Goal: Information Seeking & Learning: Check status

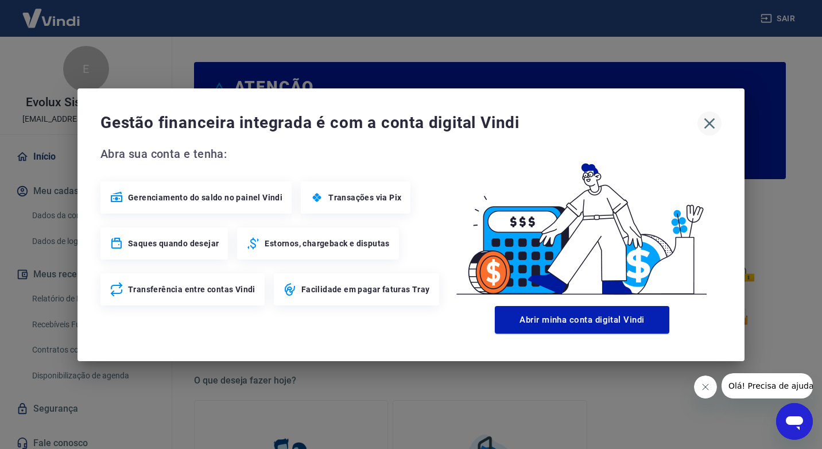
click at [711, 116] on icon "button" at bounding box center [709, 123] width 18 height 18
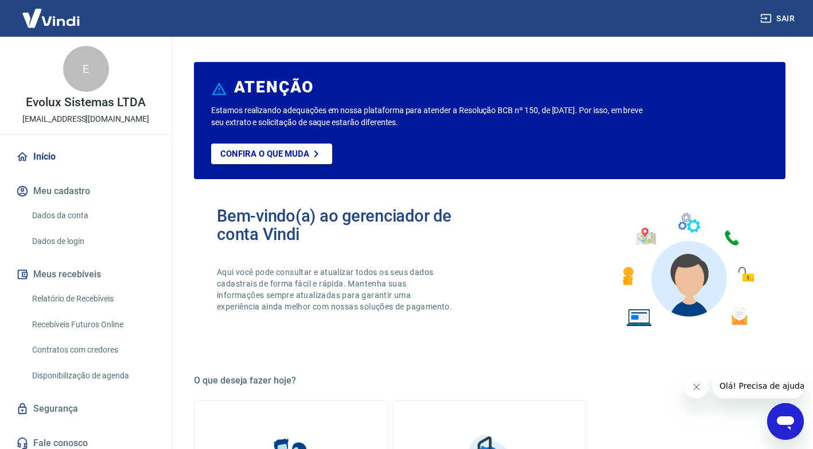
click at [74, 300] on link "Relatório de Recebíveis" at bounding box center [93, 299] width 130 height 24
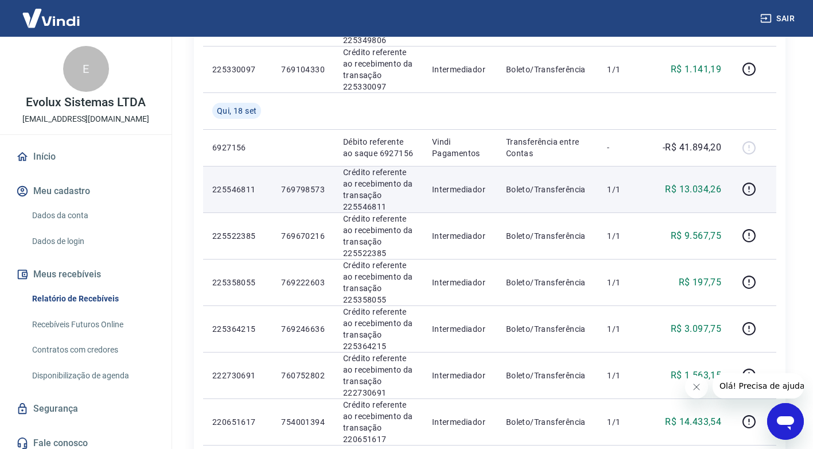
scroll to position [402, 0]
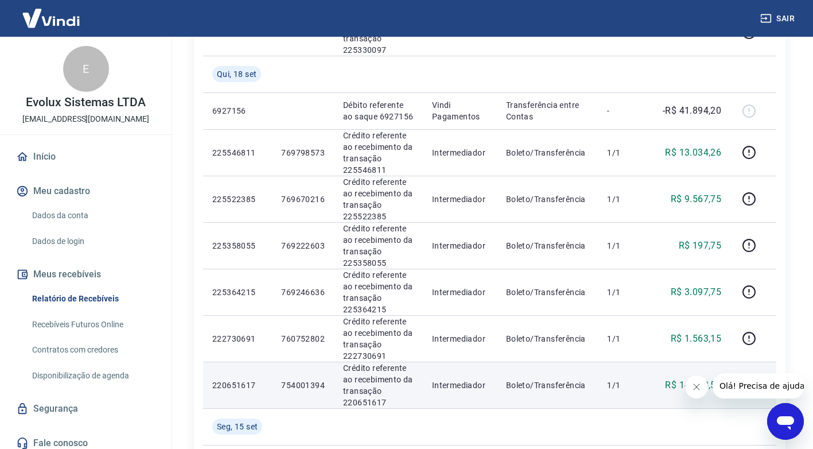
click at [293, 379] on p "754001394" at bounding box center [303, 384] width 44 height 11
click at [295, 387] on p "754001394" at bounding box center [303, 384] width 44 height 11
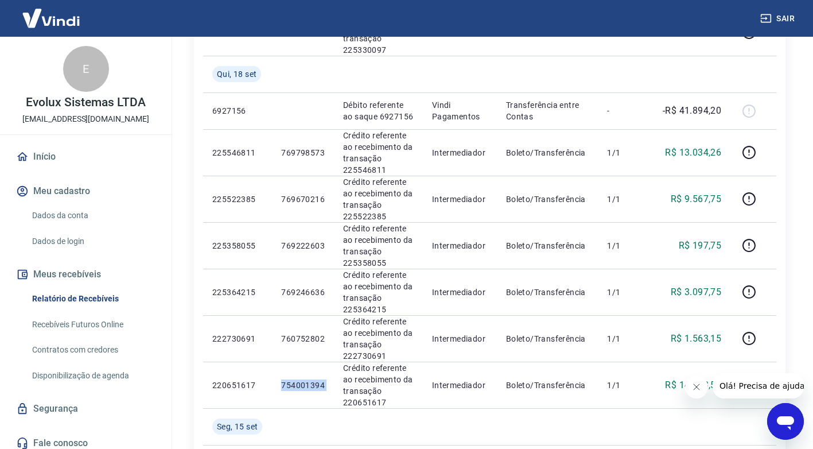
copy p "754001394"
click at [59, 207] on link "Dados da conta" at bounding box center [93, 216] width 130 height 24
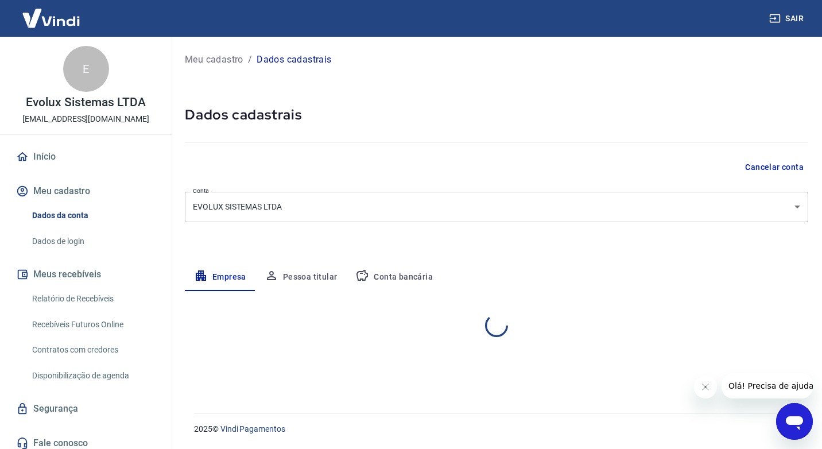
select select "RN"
select select "business"
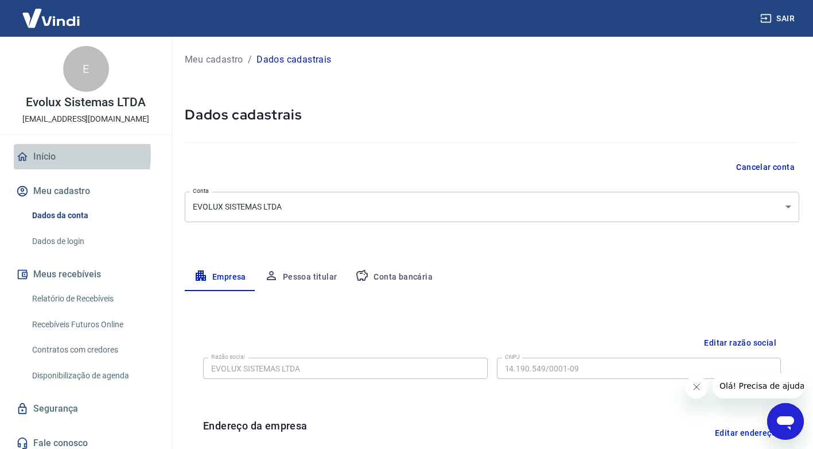
click at [49, 154] on link "Início" at bounding box center [86, 156] width 144 height 25
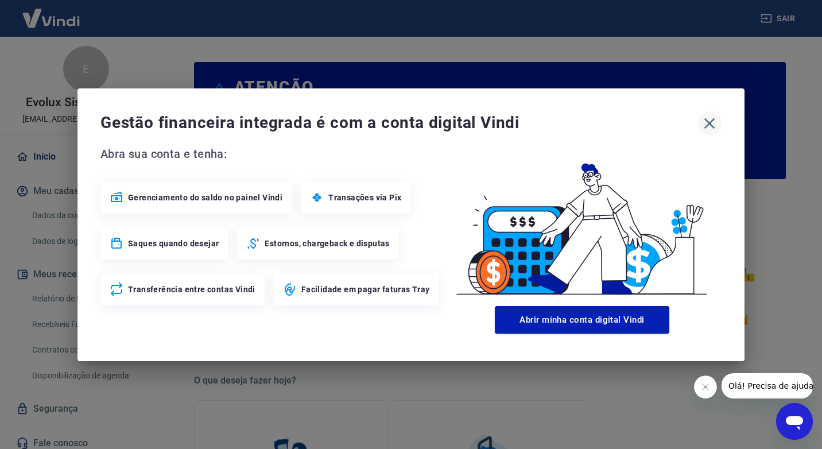
click at [715, 127] on icon "button" at bounding box center [709, 123] width 18 height 18
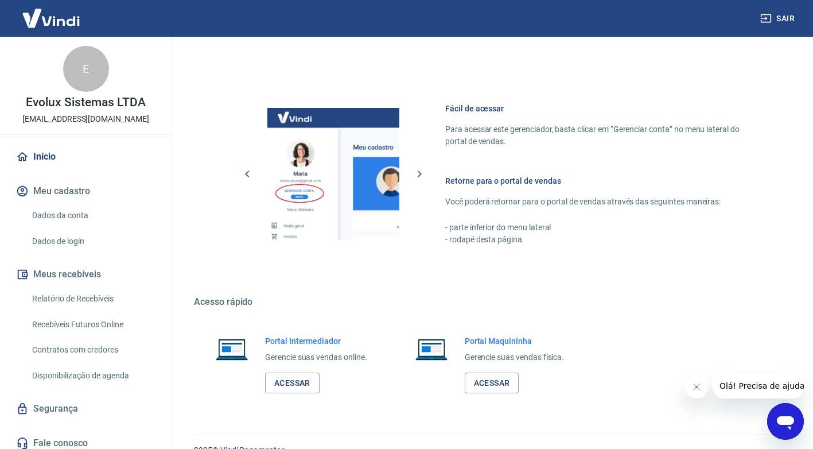
scroll to position [588, 0]
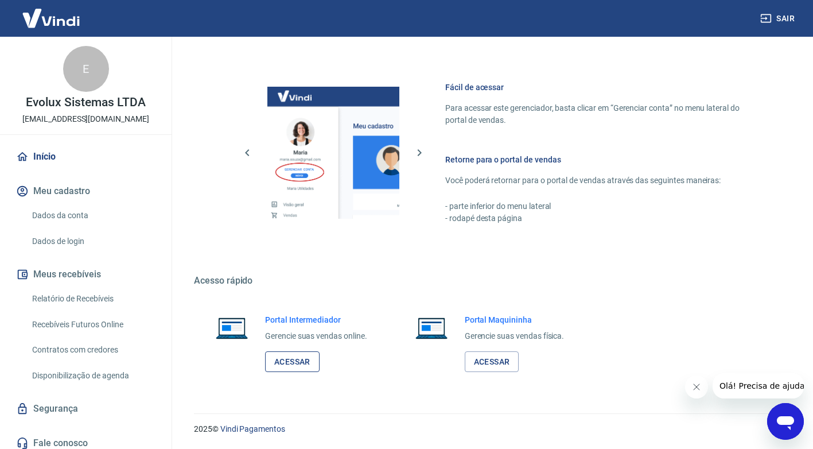
click at [281, 362] on link "Acessar" at bounding box center [292, 361] width 55 height 21
drag, startPoint x: 63, startPoint y: 292, endPoint x: 168, endPoint y: 24, distance: 287.8
click at [63, 292] on link "Relatório de Recebíveis" at bounding box center [93, 299] width 130 height 24
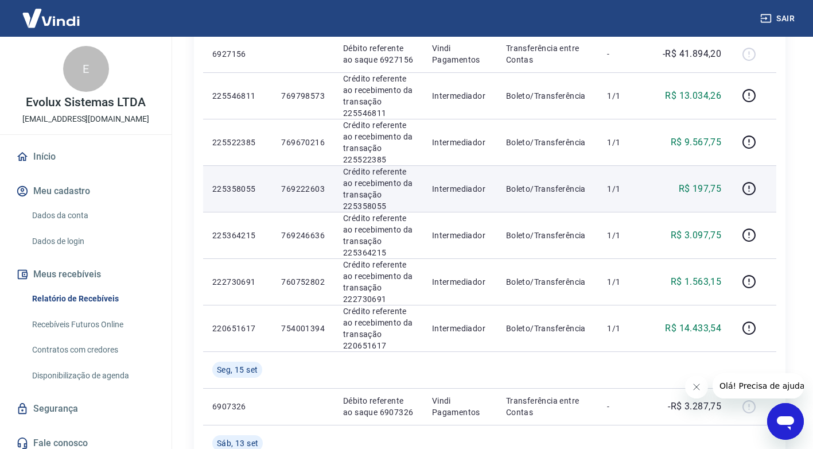
scroll to position [459, 0]
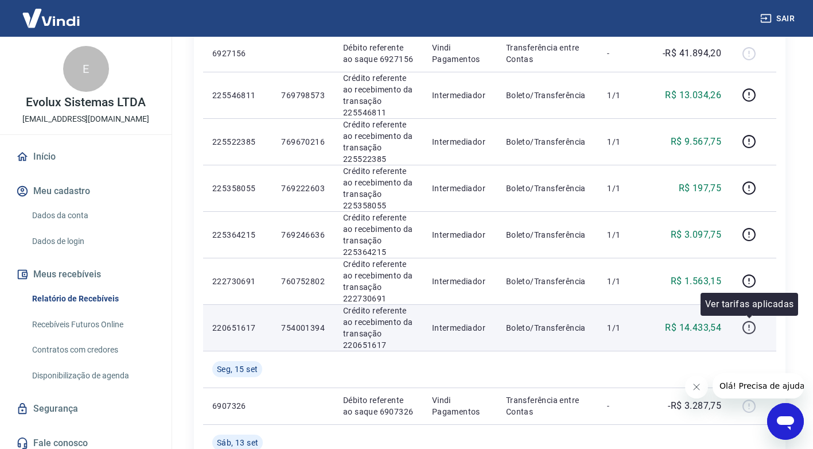
click at [746, 324] on icon "button" at bounding box center [749, 327] width 14 height 14
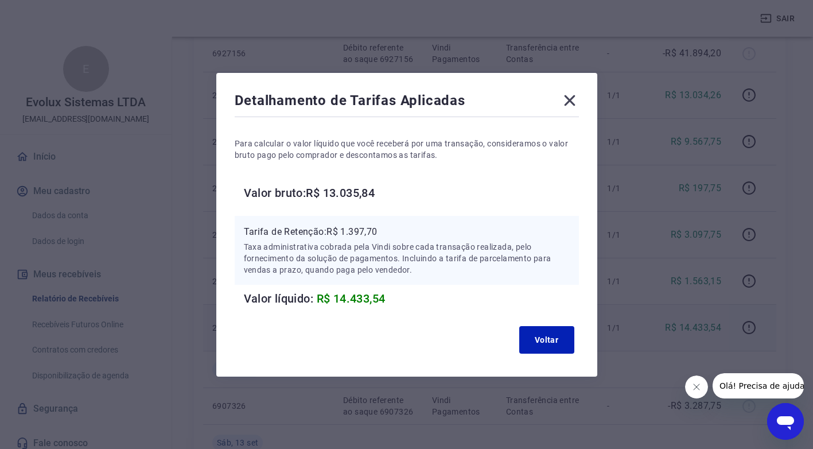
click at [572, 99] on icon at bounding box center [570, 100] width 18 height 18
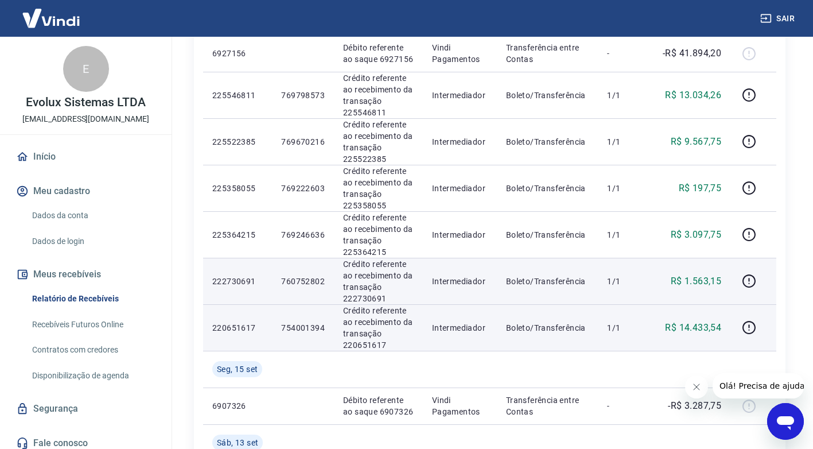
click at [310, 280] on p "760752802" at bounding box center [303, 280] width 44 height 11
click at [310, 279] on p "760752802" at bounding box center [303, 280] width 44 height 11
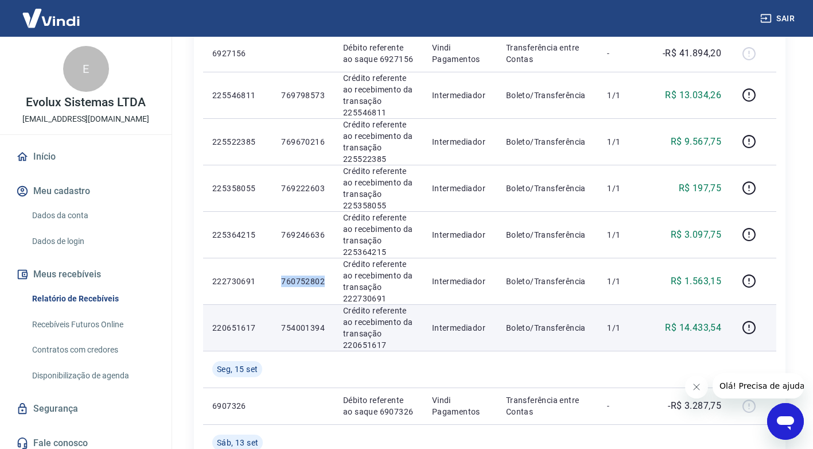
copy p "760752802"
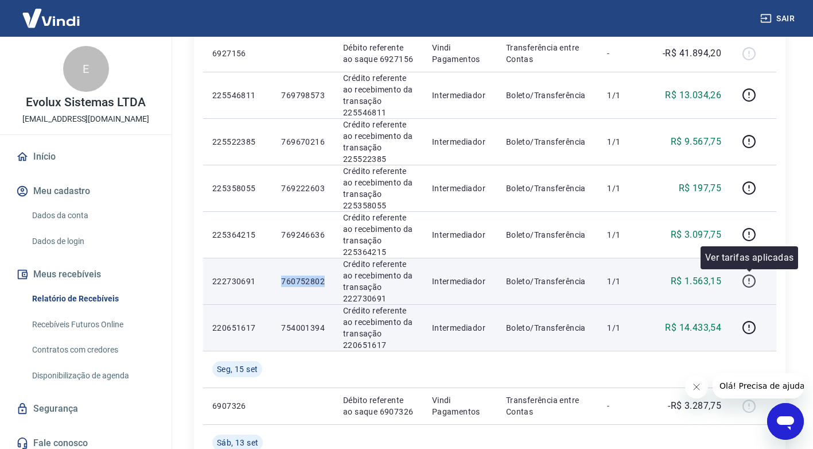
click at [749, 279] on icon "button" at bounding box center [749, 281] width 14 height 14
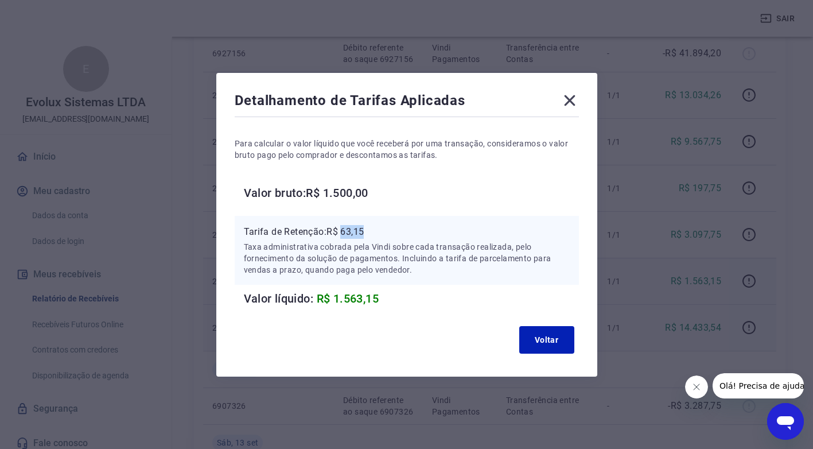
drag, startPoint x: 349, startPoint y: 228, endPoint x: 372, endPoint y: 230, distance: 23.6
click at [372, 230] on p "Tarifa de Retenção: R$ 63,15" at bounding box center [407, 232] width 326 height 14
click at [570, 98] on icon at bounding box center [570, 100] width 18 height 18
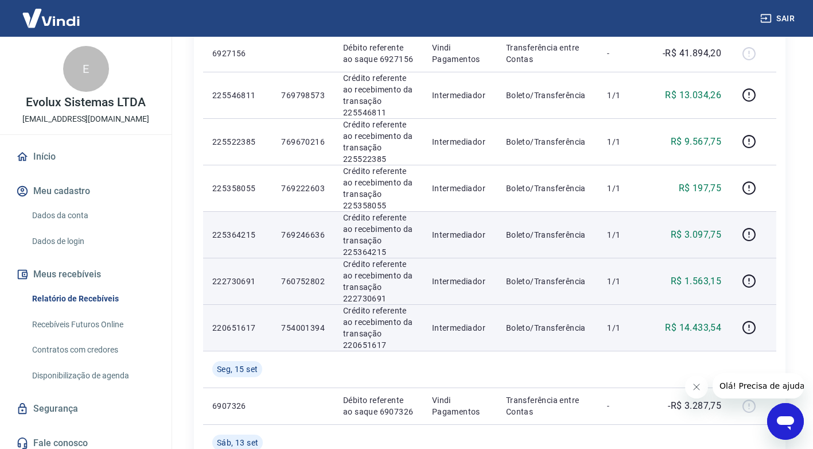
click at [238, 234] on p "225364215" at bounding box center [237, 234] width 50 height 11
copy p "225364215"
click at [229, 235] on p "225364215" at bounding box center [237, 234] width 50 height 11
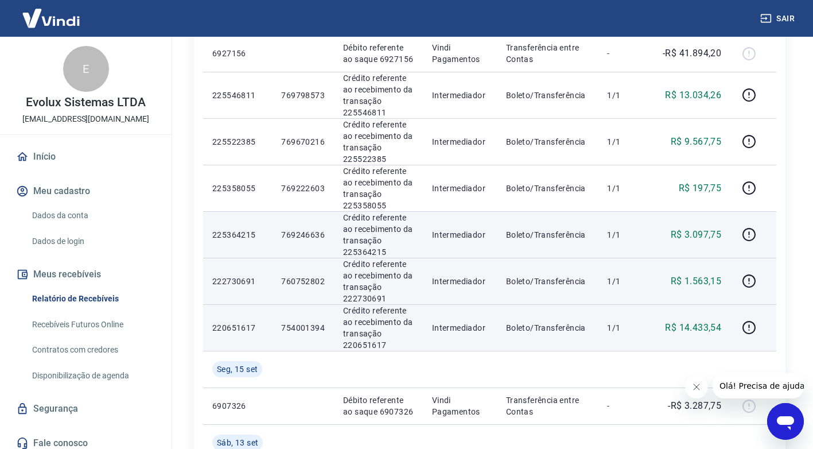
drag, startPoint x: 229, startPoint y: 235, endPoint x: 290, endPoint y: 233, distance: 60.8
click at [290, 233] on p "769246636" at bounding box center [303, 234] width 44 height 11
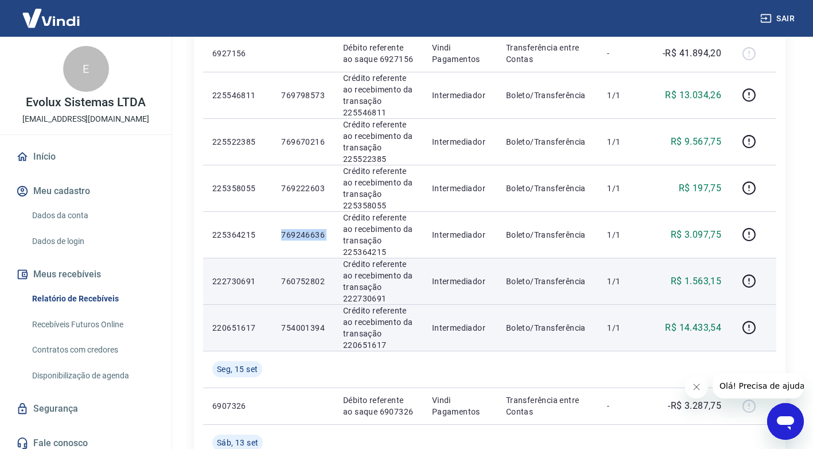
copy p "769246636"
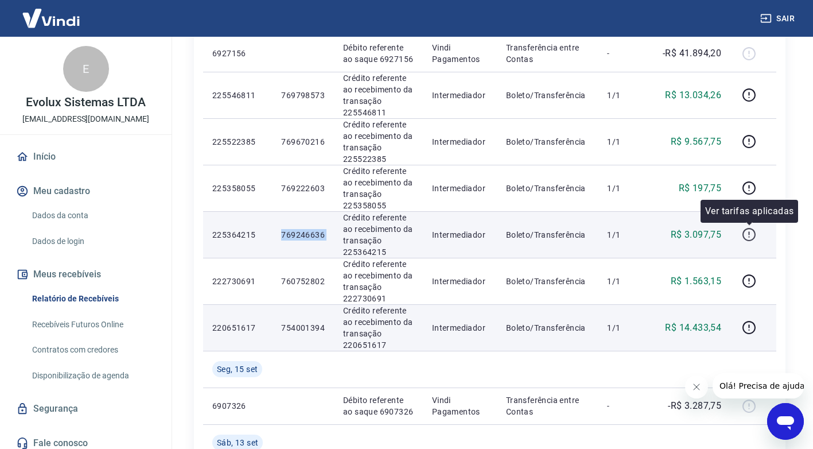
click at [743, 235] on icon "button" at bounding box center [749, 234] width 14 height 14
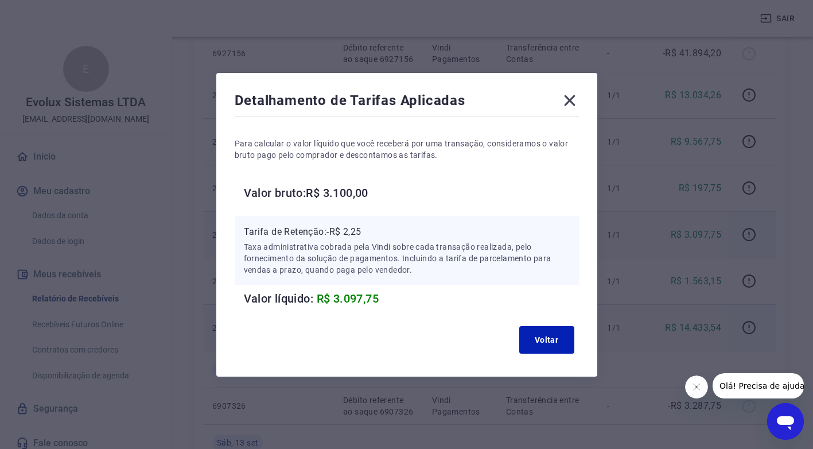
click at [572, 96] on icon at bounding box center [570, 100] width 18 height 18
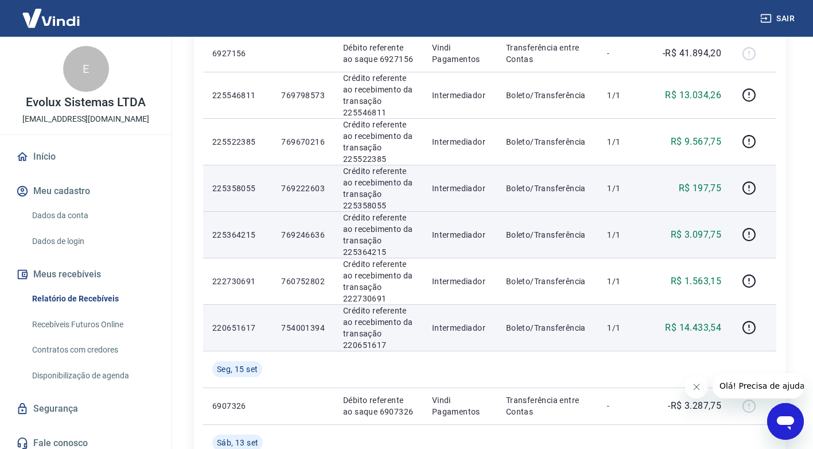
click at [232, 189] on p "225358055" at bounding box center [237, 187] width 50 height 11
click at [291, 185] on p "769222603" at bounding box center [303, 187] width 44 height 11
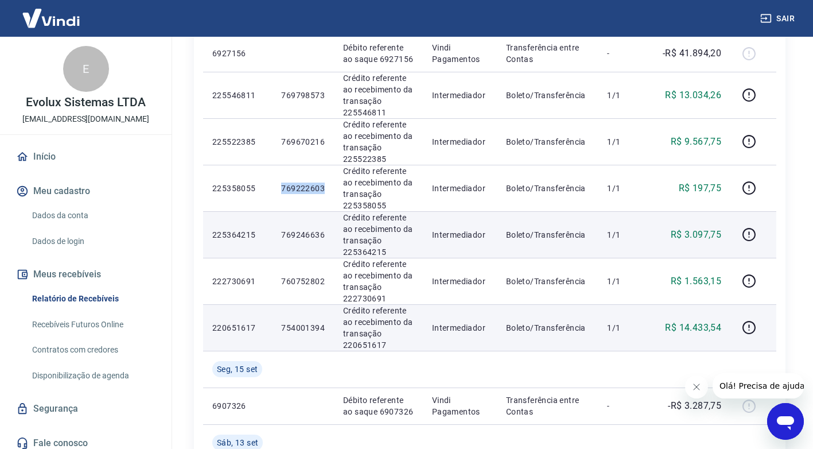
copy p "769222603"
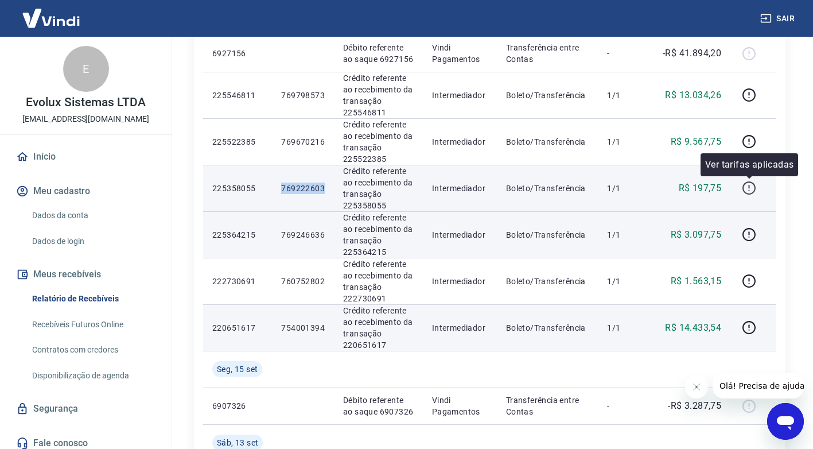
click at [747, 188] on icon "button" at bounding box center [749, 188] width 14 height 14
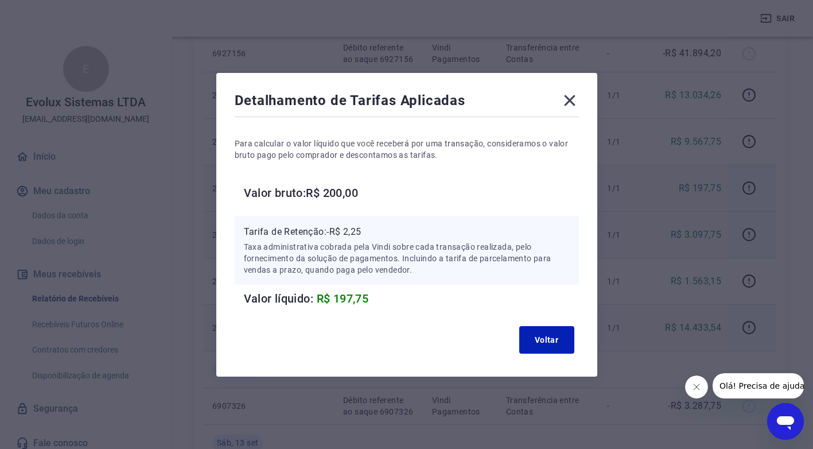
click at [572, 100] on icon at bounding box center [570, 100] width 18 height 18
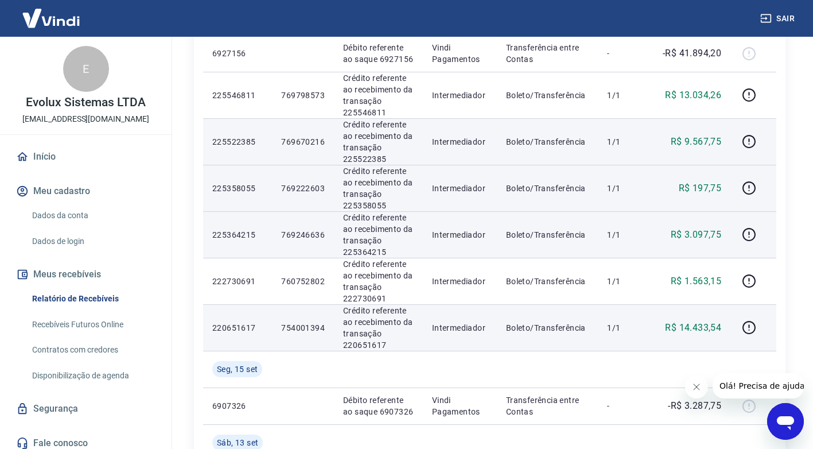
click at [296, 139] on p "769670216" at bounding box center [303, 141] width 44 height 11
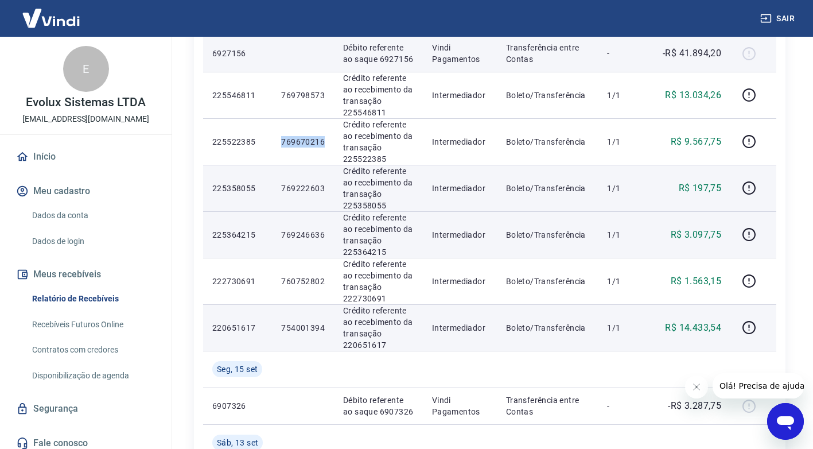
copy p "769670216"
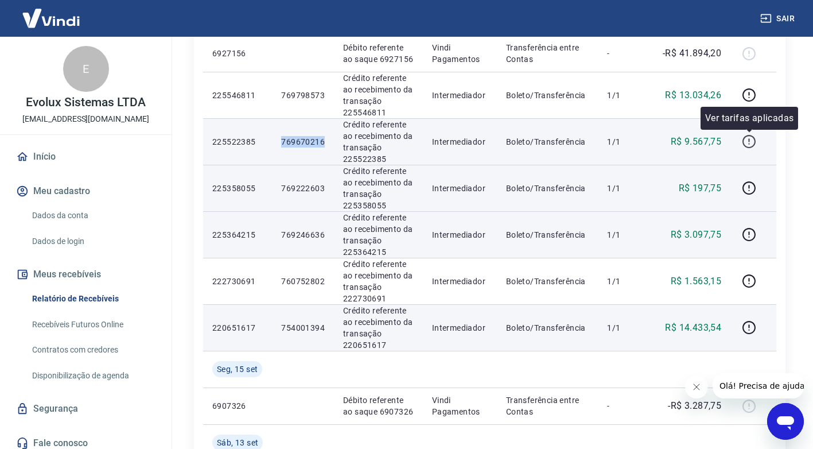
click at [744, 143] on icon "button" at bounding box center [749, 141] width 14 height 14
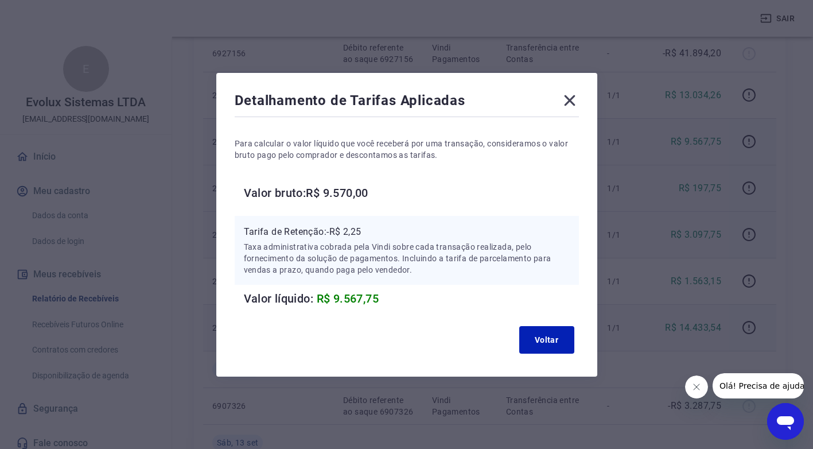
drag, startPoint x: 571, startPoint y: 95, endPoint x: 624, endPoint y: 131, distance: 64.5
click at [572, 95] on icon at bounding box center [570, 100] width 18 height 18
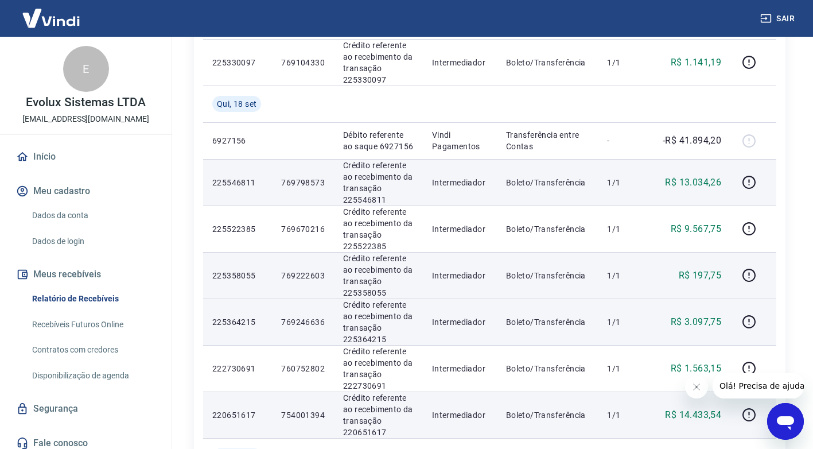
scroll to position [344, 0]
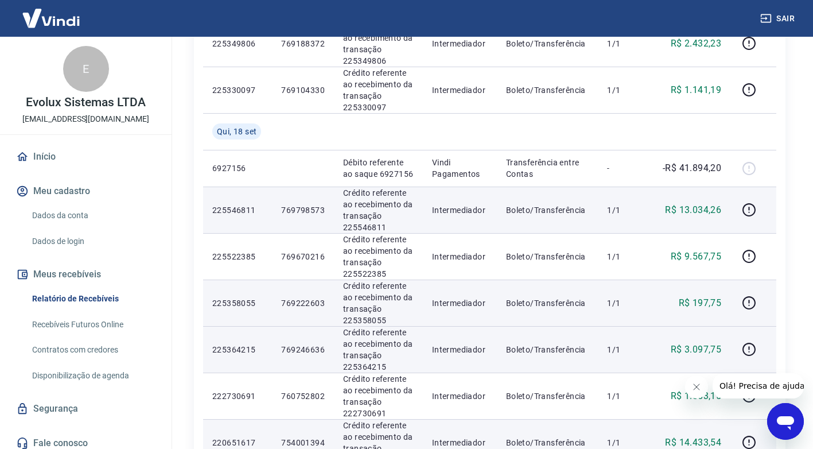
click at [294, 210] on p "769798573" at bounding box center [303, 209] width 44 height 11
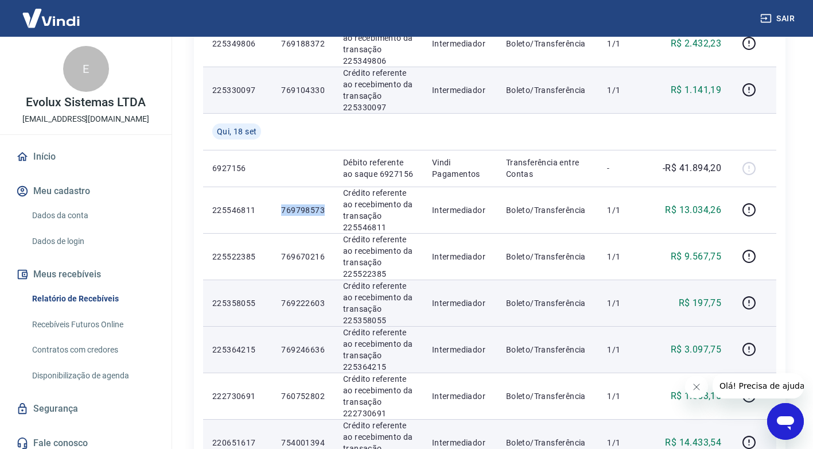
copy p "769798573"
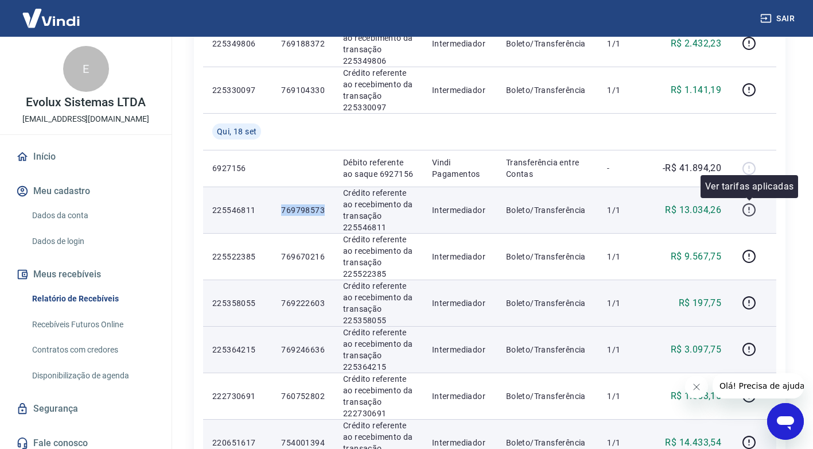
click at [754, 203] on icon "button" at bounding box center [749, 210] width 14 height 14
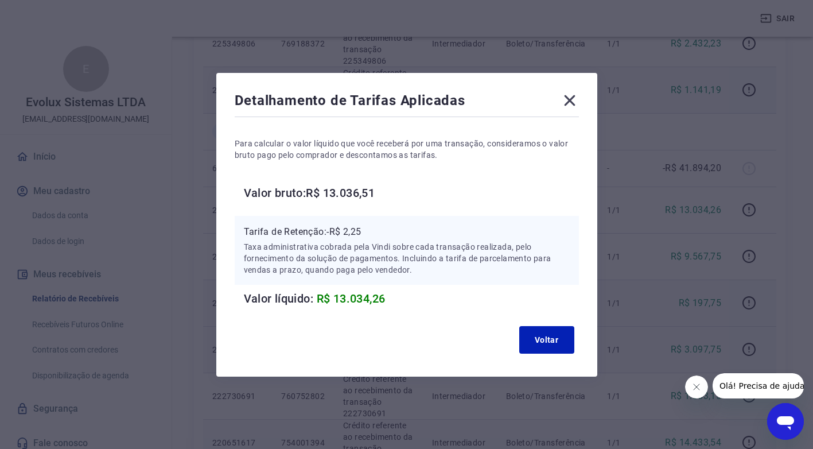
click at [567, 94] on icon at bounding box center [570, 100] width 18 height 18
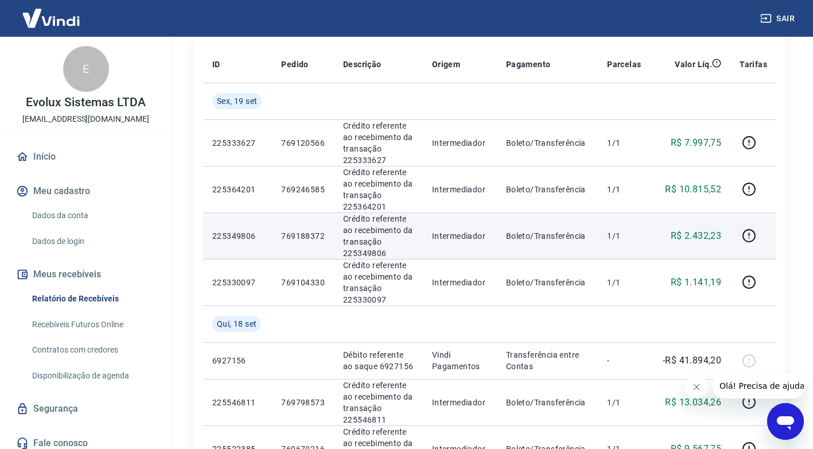
scroll to position [172, 0]
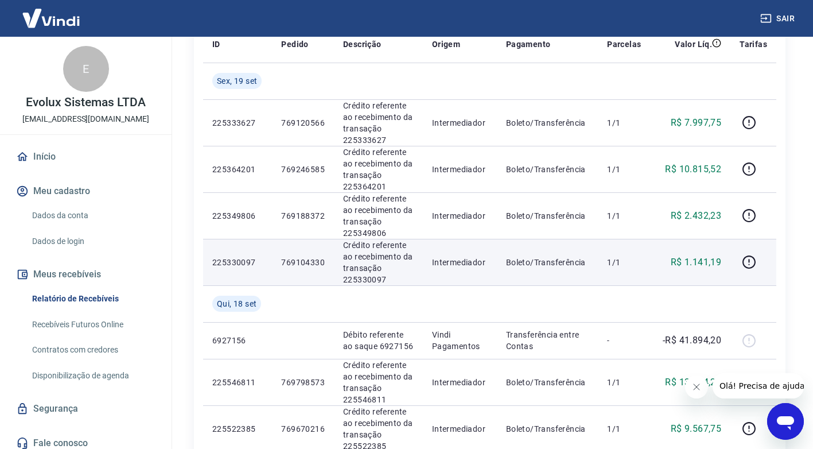
click at [300, 259] on p "769104330" at bounding box center [303, 261] width 44 height 11
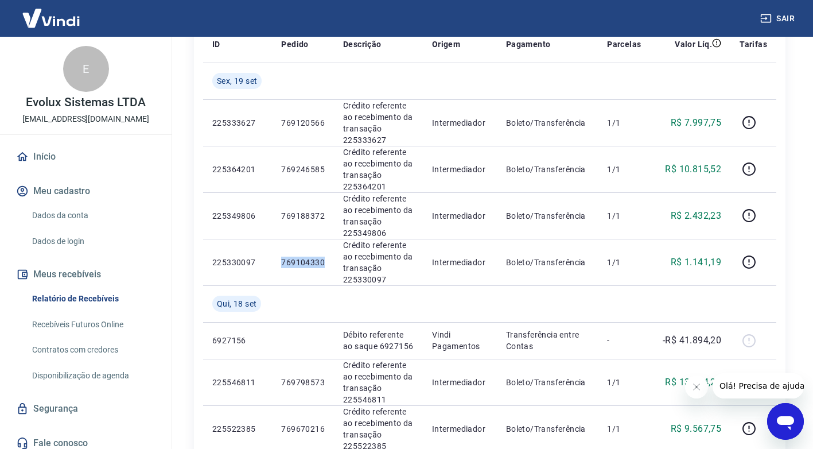
copy p "769104330"
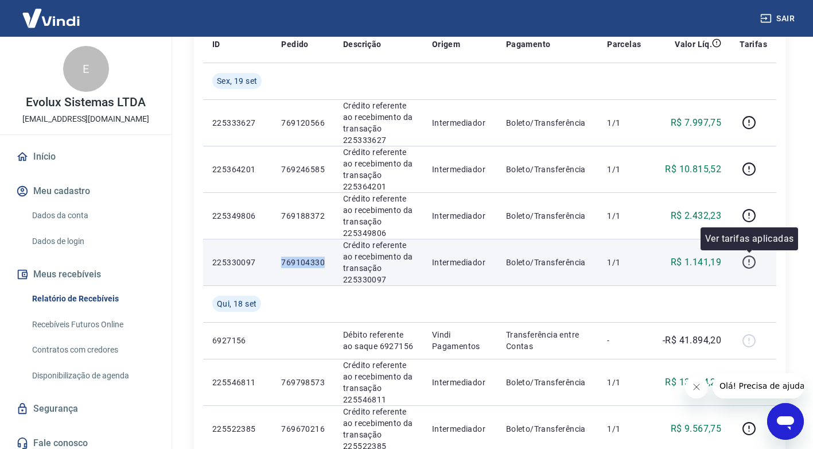
click at [748, 261] on icon "button" at bounding box center [749, 262] width 14 height 14
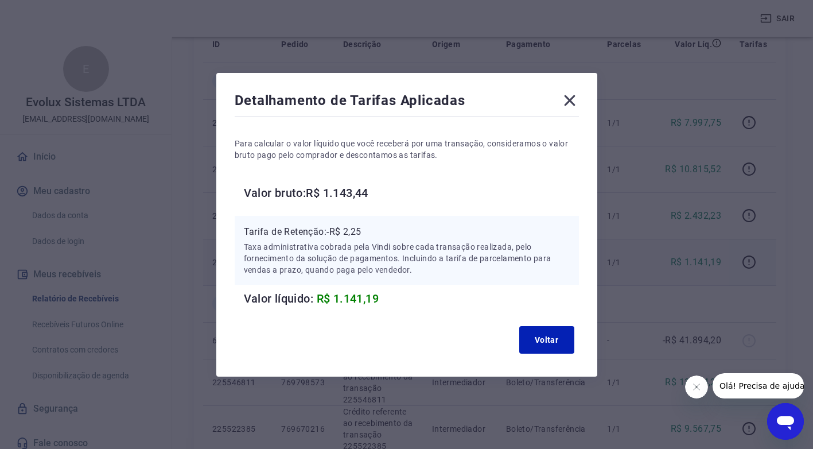
click at [568, 103] on icon at bounding box center [570, 100] width 18 height 18
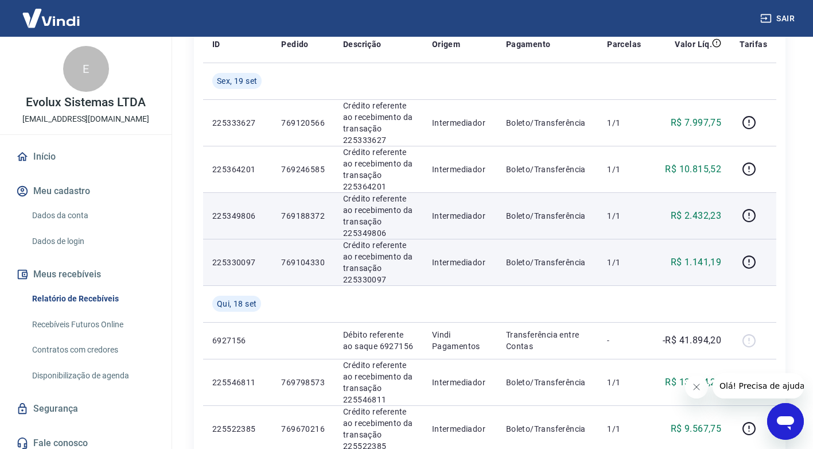
click at [309, 215] on p "769188372" at bounding box center [303, 215] width 44 height 11
click at [310, 215] on p "769188372" at bounding box center [303, 215] width 44 height 11
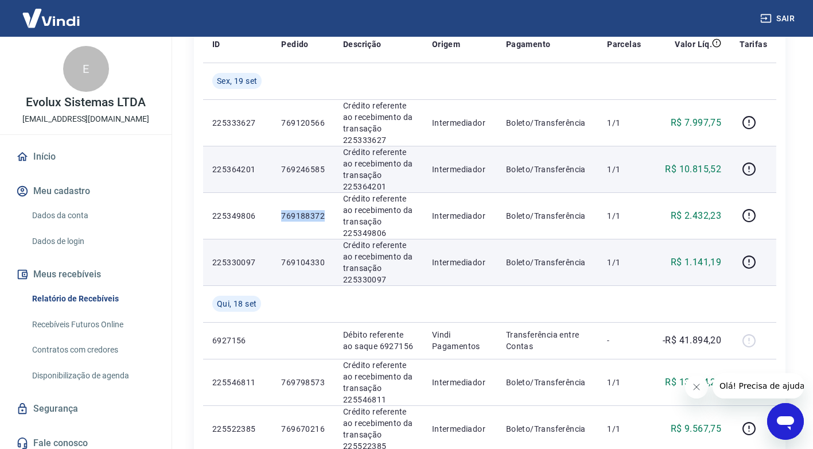
copy p "769188372"
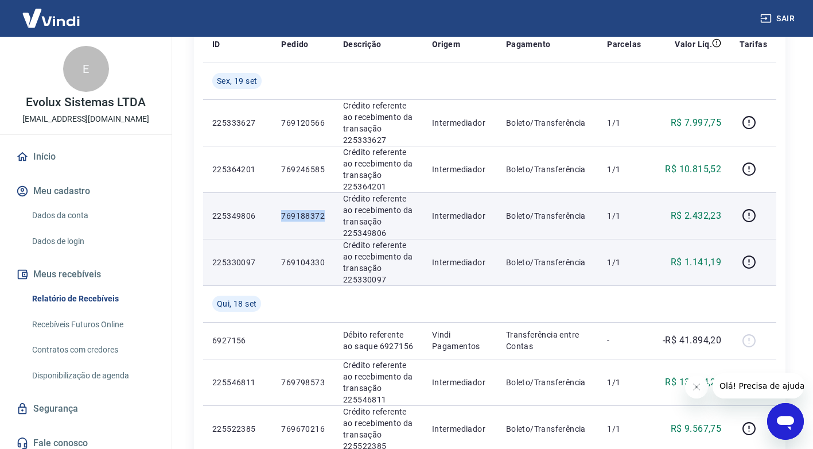
click at [304, 216] on p "769188372" at bounding box center [303, 215] width 44 height 11
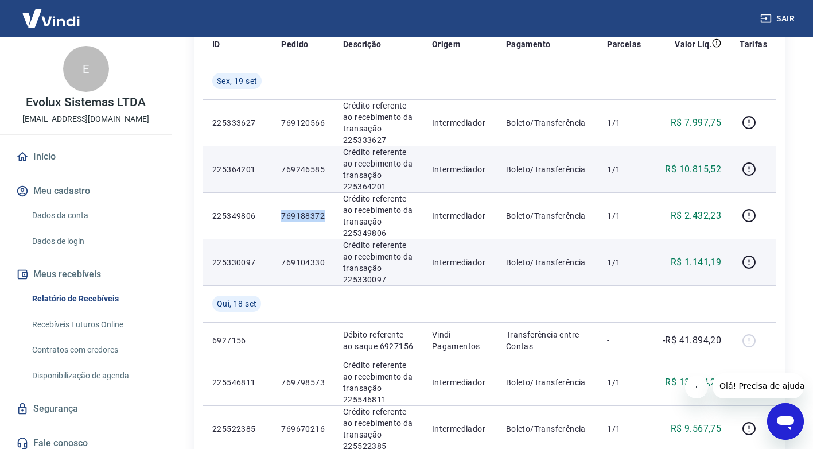
copy p "769188372"
click at [308, 169] on p "769246585" at bounding box center [303, 169] width 44 height 11
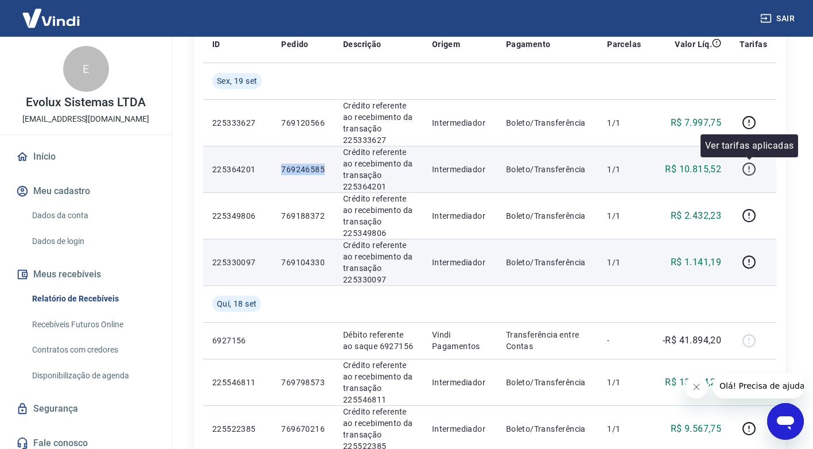
click at [751, 165] on icon "button" at bounding box center [749, 169] width 14 height 14
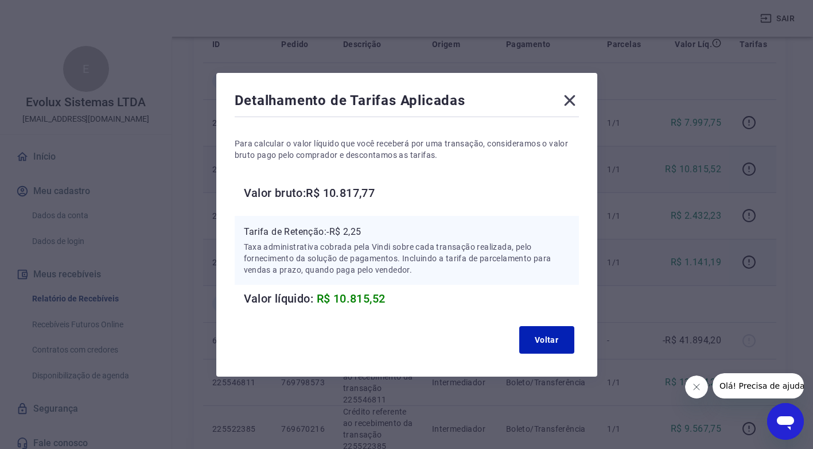
click at [563, 102] on div "Detalhamento de Tarifas Aplicadas" at bounding box center [407, 102] width 344 height 23
click at [579, 99] on icon at bounding box center [570, 100] width 18 height 18
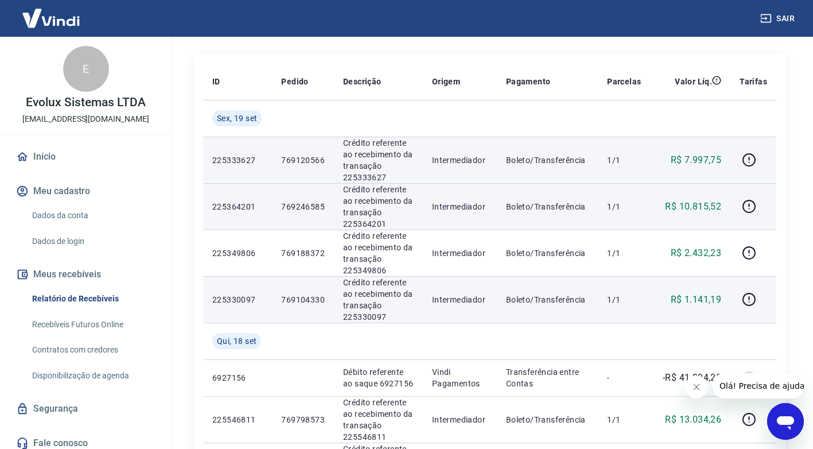
scroll to position [115, 0]
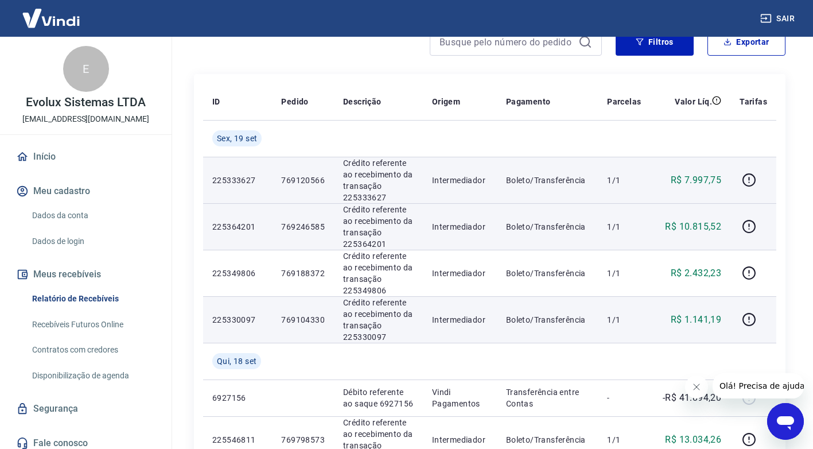
click at [295, 176] on p "769120566" at bounding box center [303, 179] width 44 height 11
click at [296, 176] on p "769120566" at bounding box center [303, 179] width 44 height 11
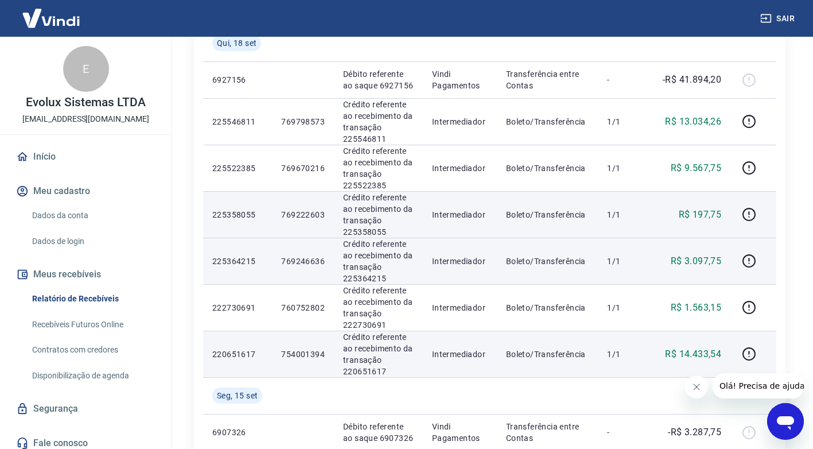
scroll to position [459, 0]
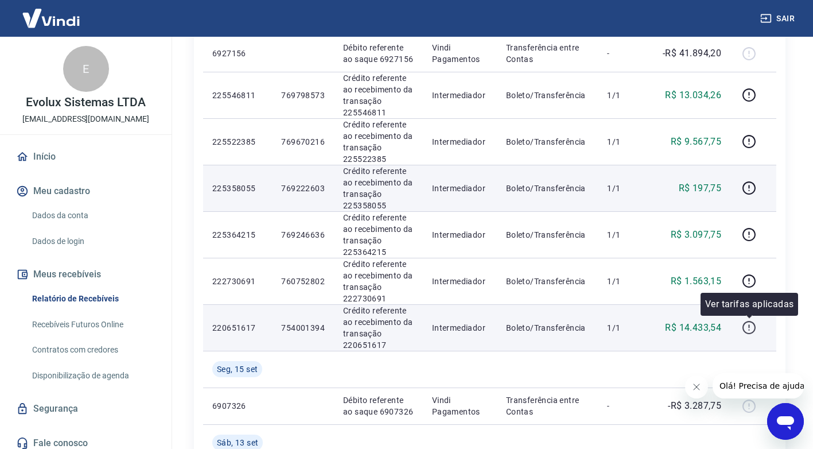
click at [743, 323] on icon "button" at bounding box center [749, 327] width 14 height 14
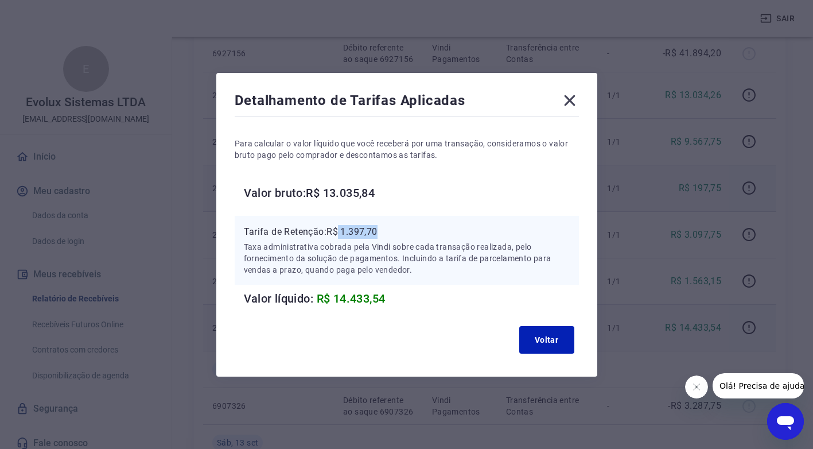
drag, startPoint x: 344, startPoint y: 229, endPoint x: 396, endPoint y: 225, distance: 51.8
click at [396, 225] on p "Tarifa de Retenção: R$ 1.397,70" at bounding box center [407, 232] width 326 height 14
click at [575, 98] on icon at bounding box center [569, 100] width 11 height 11
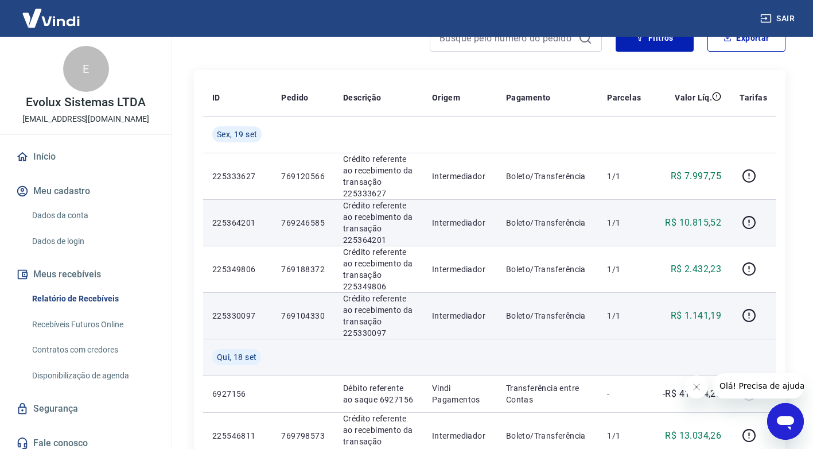
scroll to position [115, 0]
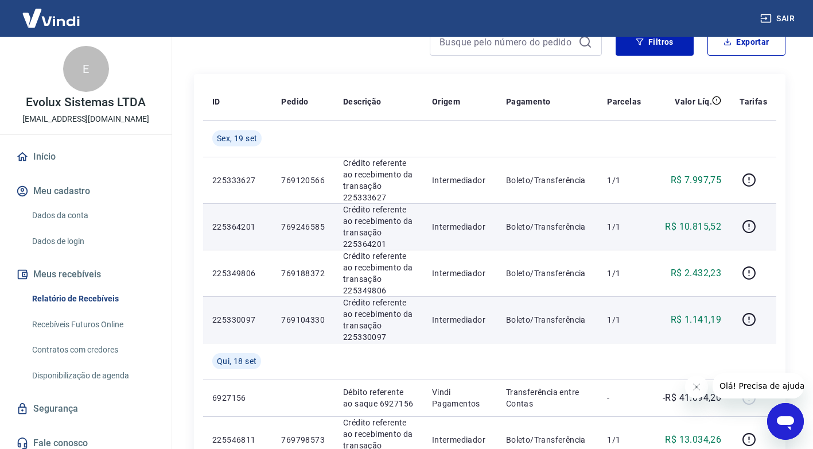
click at [771, 19] on icon "button" at bounding box center [766, 18] width 10 height 9
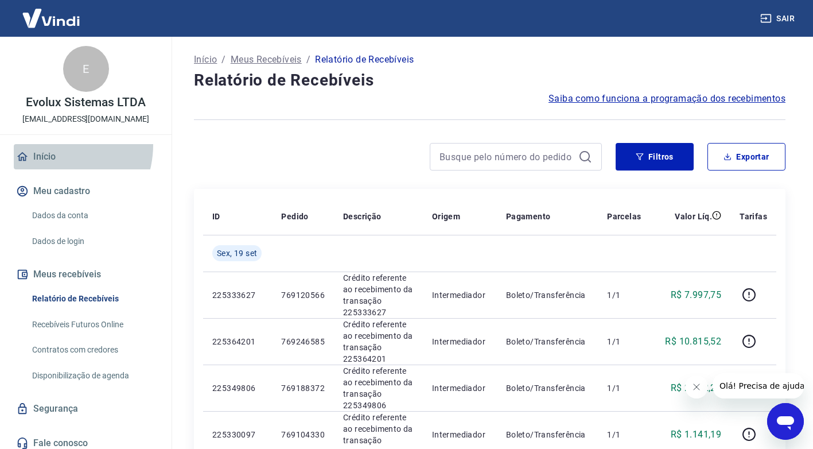
click at [46, 144] on link "Início" at bounding box center [86, 156] width 144 height 25
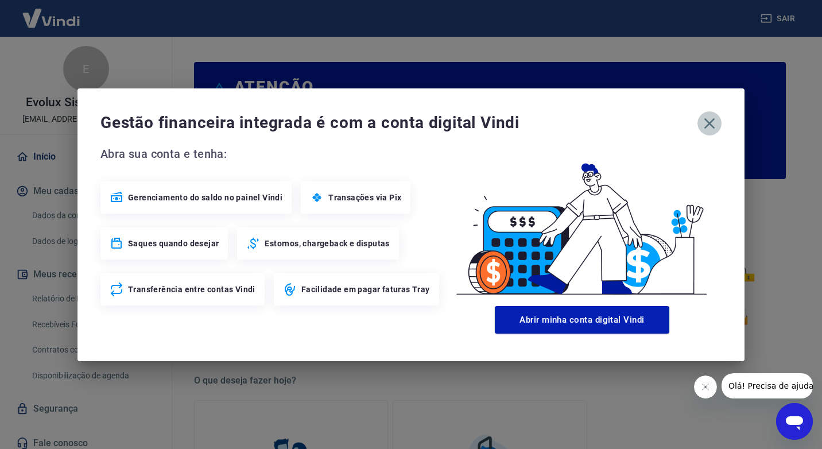
click at [703, 126] on icon "button" at bounding box center [709, 123] width 18 height 18
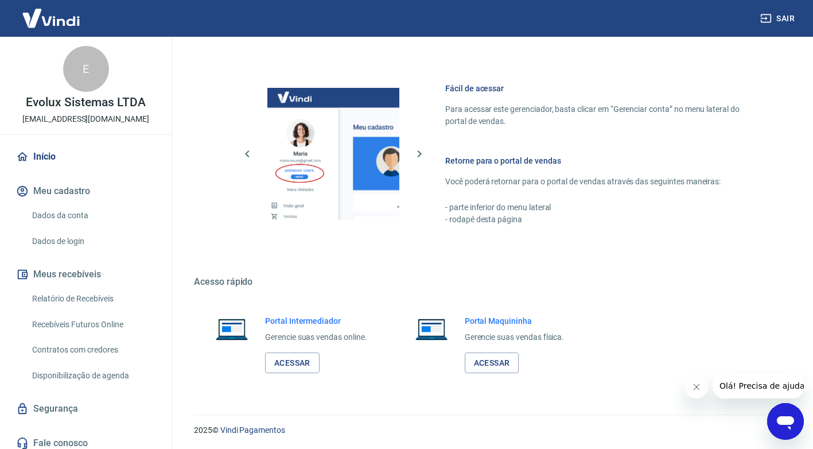
scroll to position [588, 0]
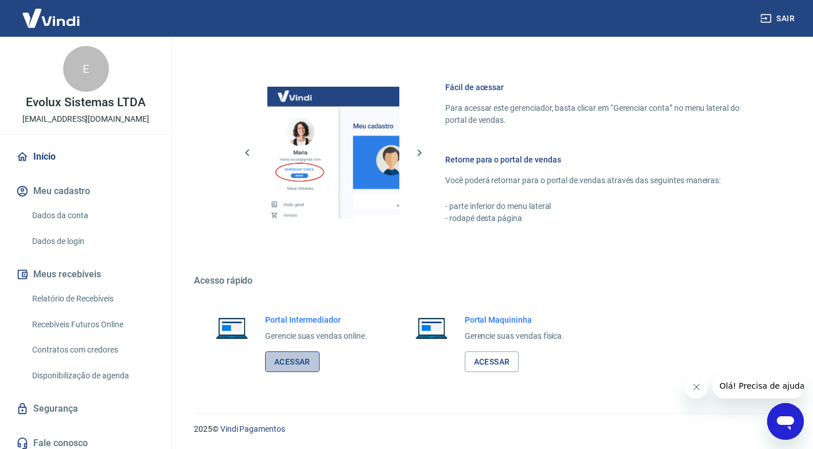
click at [301, 362] on link "Acessar" at bounding box center [292, 361] width 55 height 21
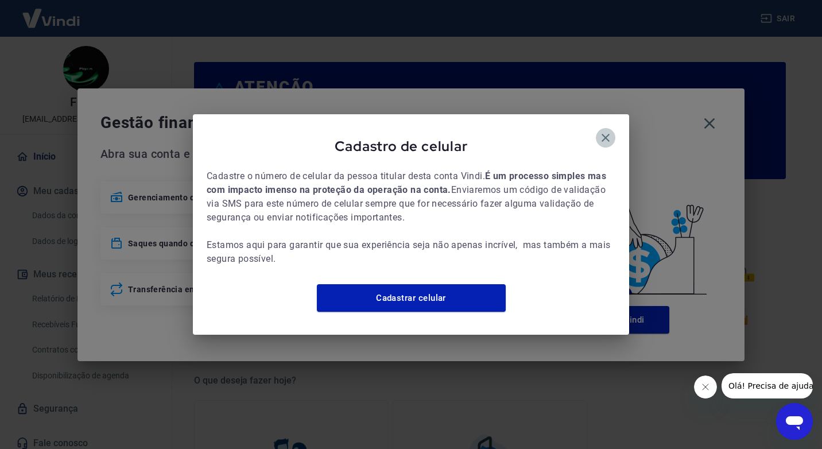
click at [609, 131] on icon "button" at bounding box center [605, 138] width 14 height 14
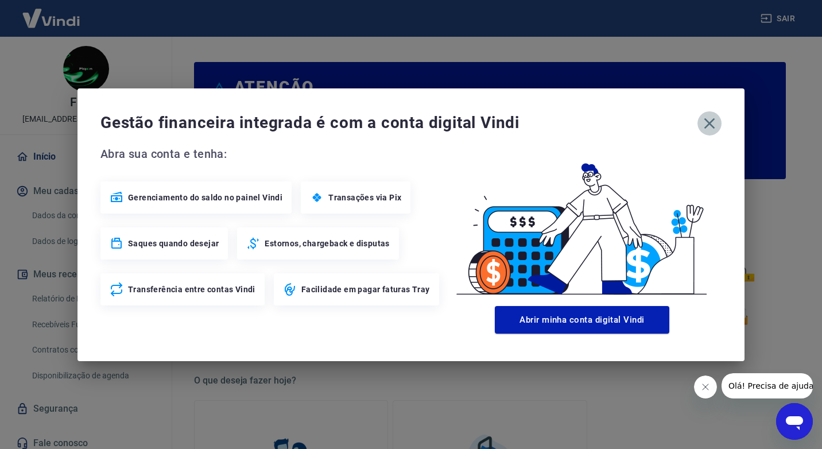
click at [713, 120] on icon "button" at bounding box center [709, 123] width 18 height 18
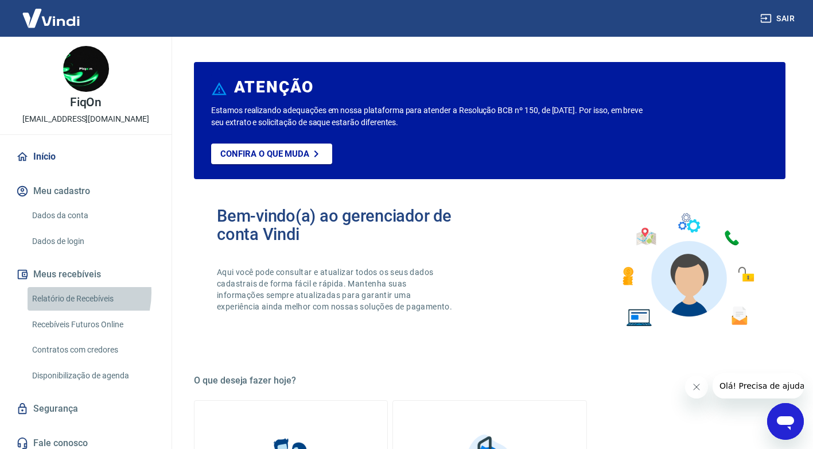
click at [63, 293] on link "Relatório de Recebíveis" at bounding box center [93, 299] width 130 height 24
